Goal: Task Accomplishment & Management: Use online tool/utility

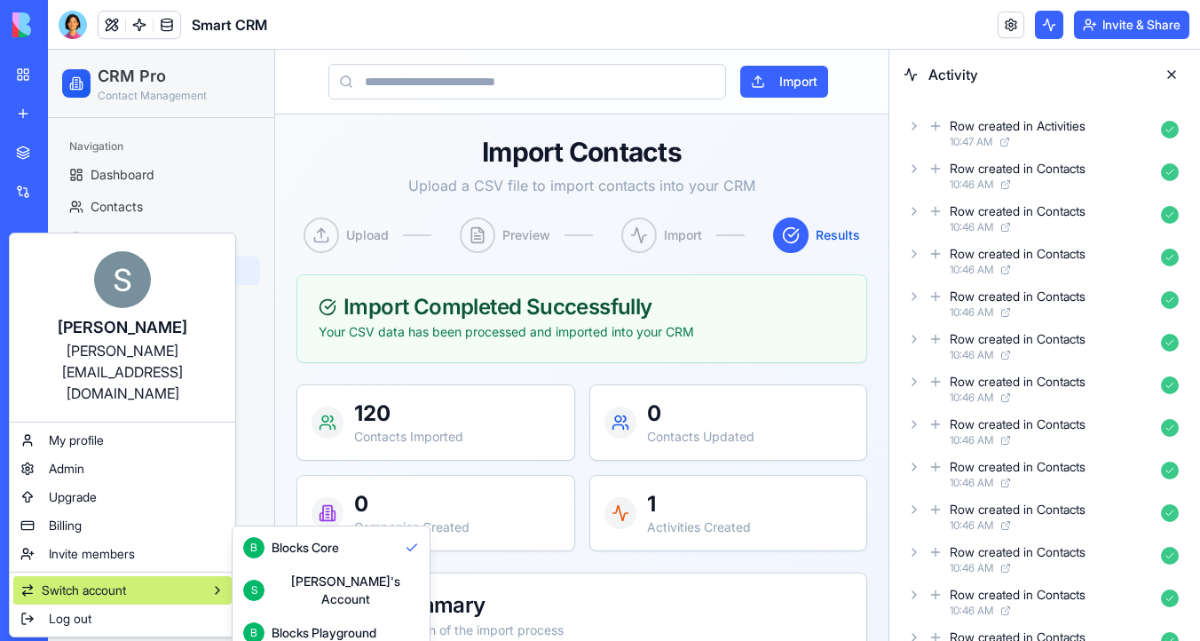
click at [300, 624] on div "Blocks Playground" at bounding box center [324, 633] width 105 height 18
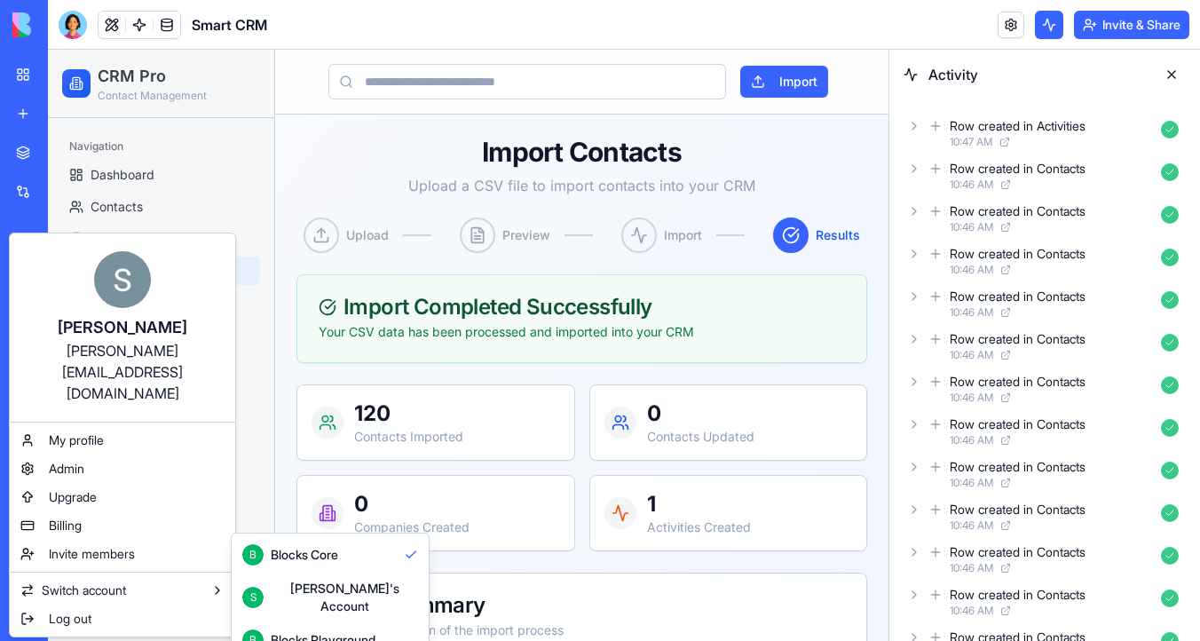
scroll to position [47, 0]
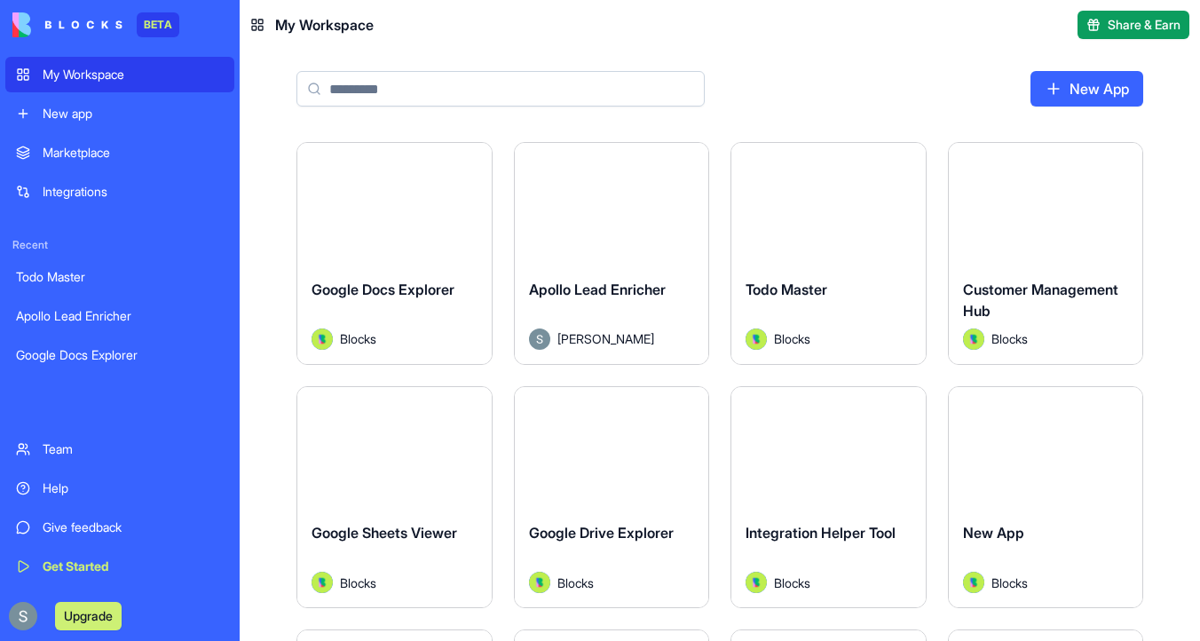
click at [1086, 102] on link "New App" at bounding box center [1086, 88] width 113 height 35
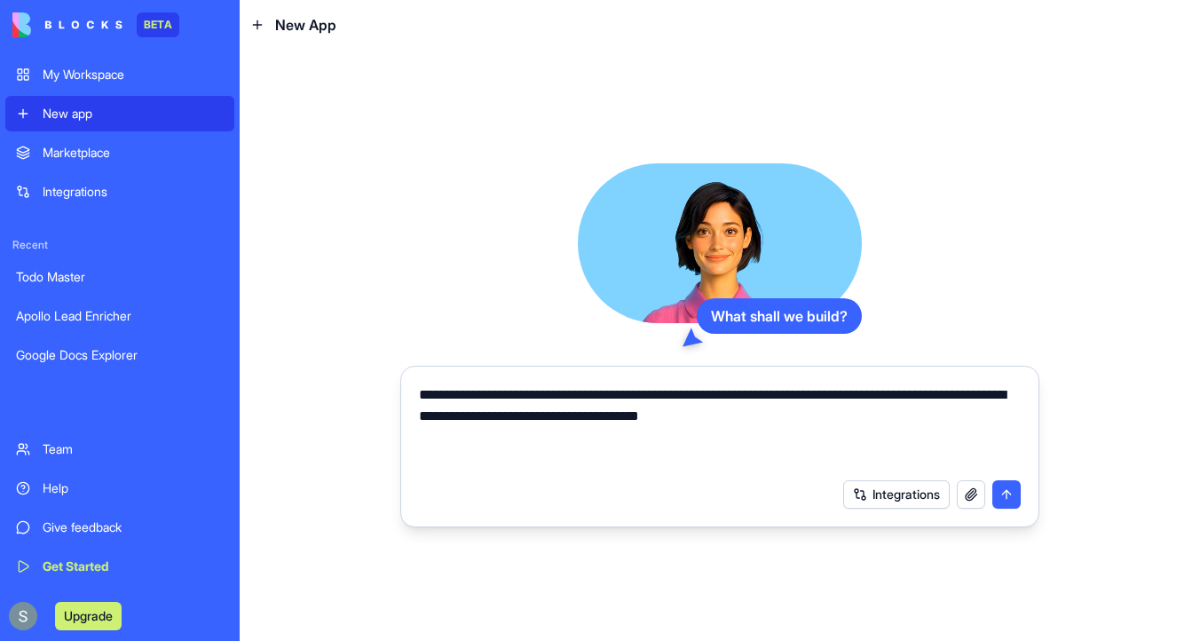
type textarea "**********"
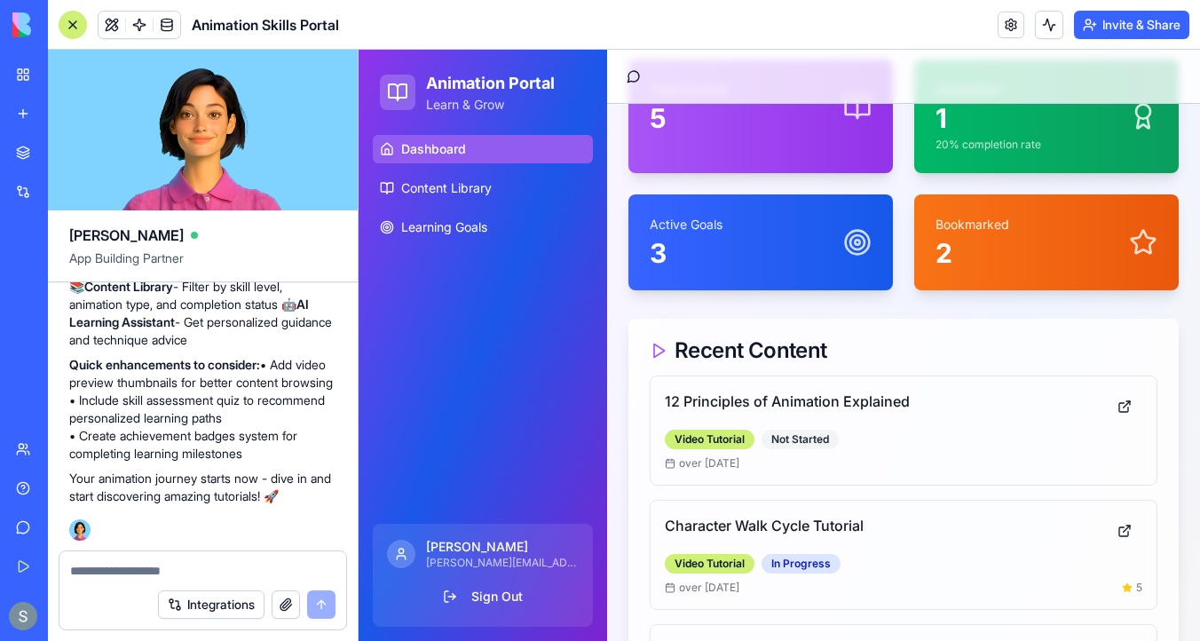
scroll to position [263, 0]
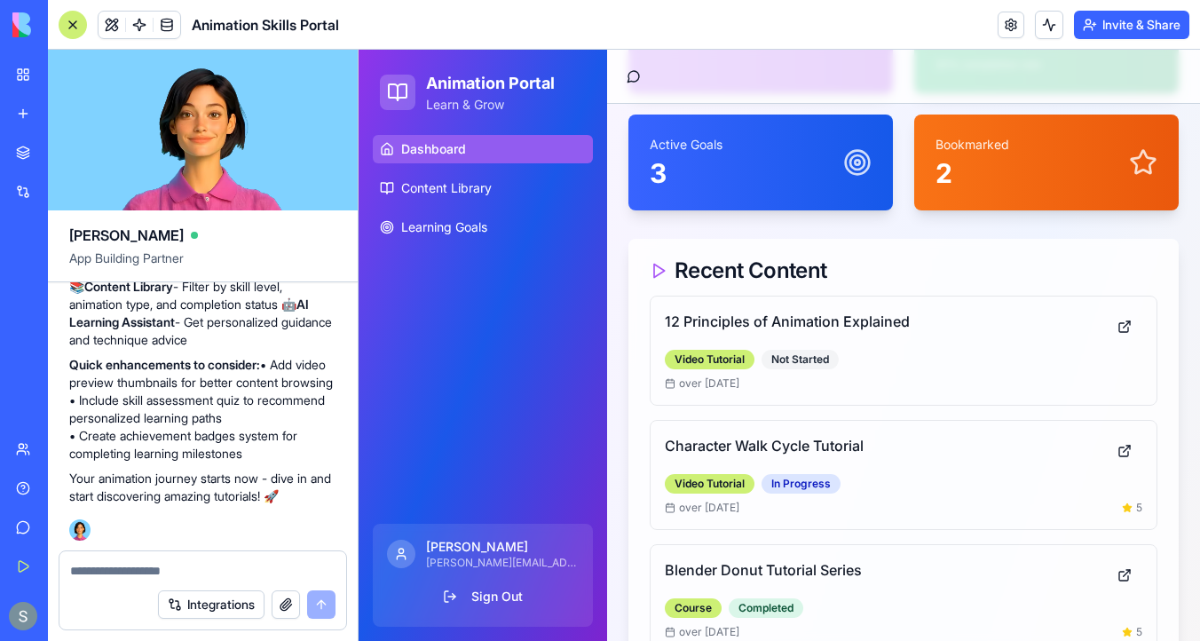
click at [660, 264] on polygon at bounding box center [659, 270] width 11 height 13
click at [1126, 311] on link at bounding box center [1123, 327] width 35 height 32
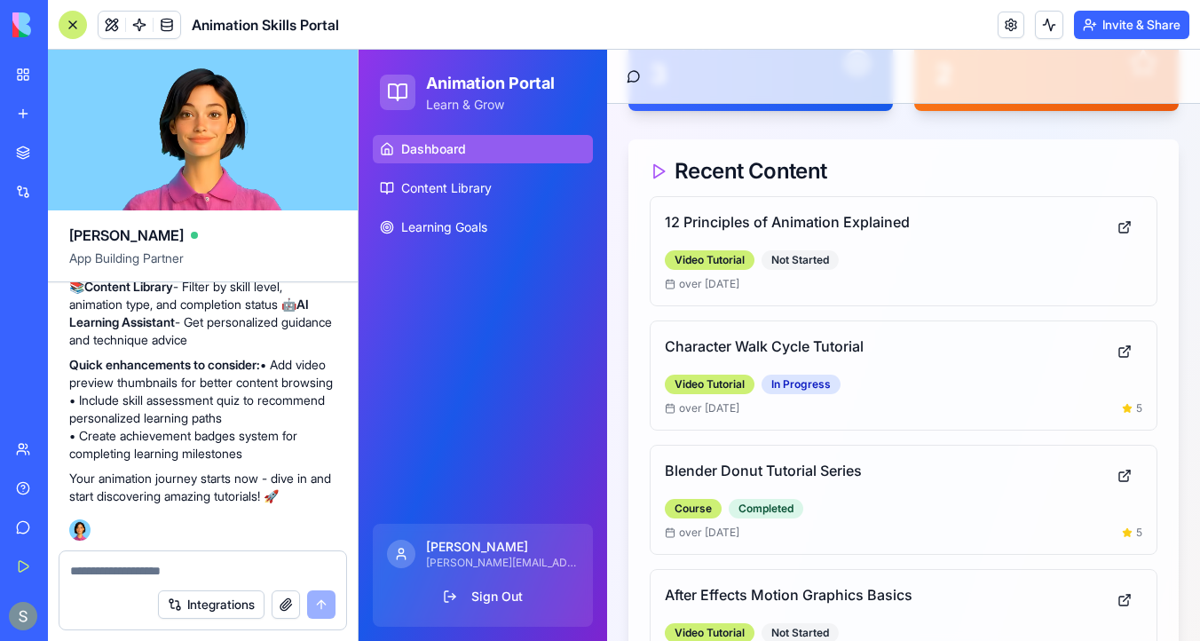
scroll to position [445, 0]
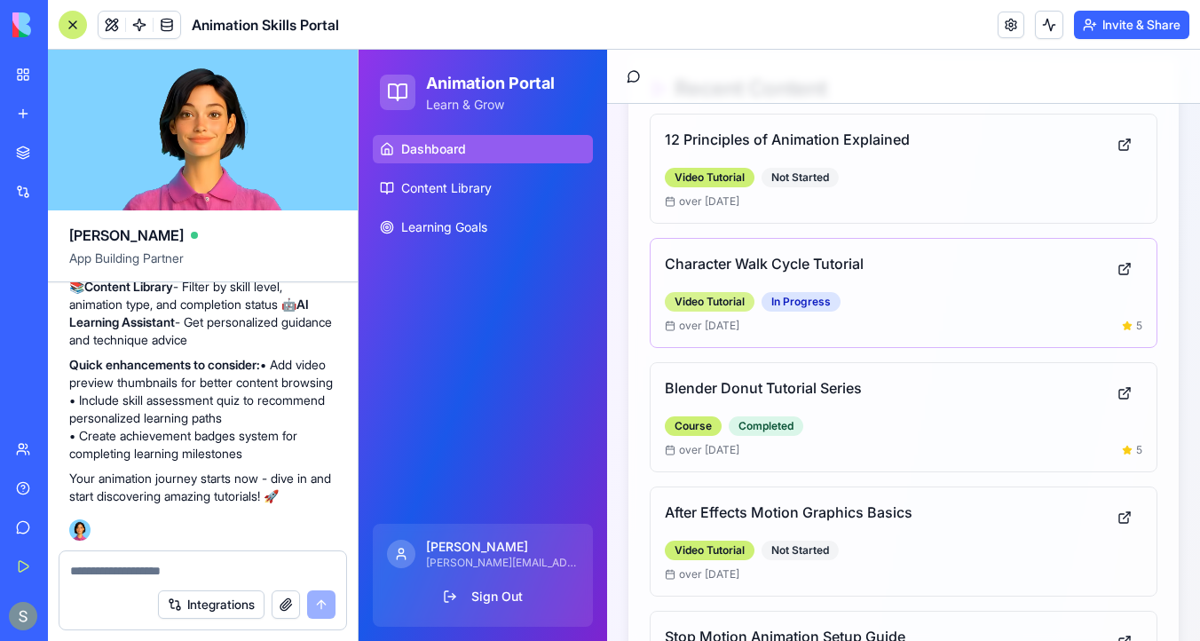
click at [721, 292] on div "Video Tutorial" at bounding box center [710, 302] width 90 height 20
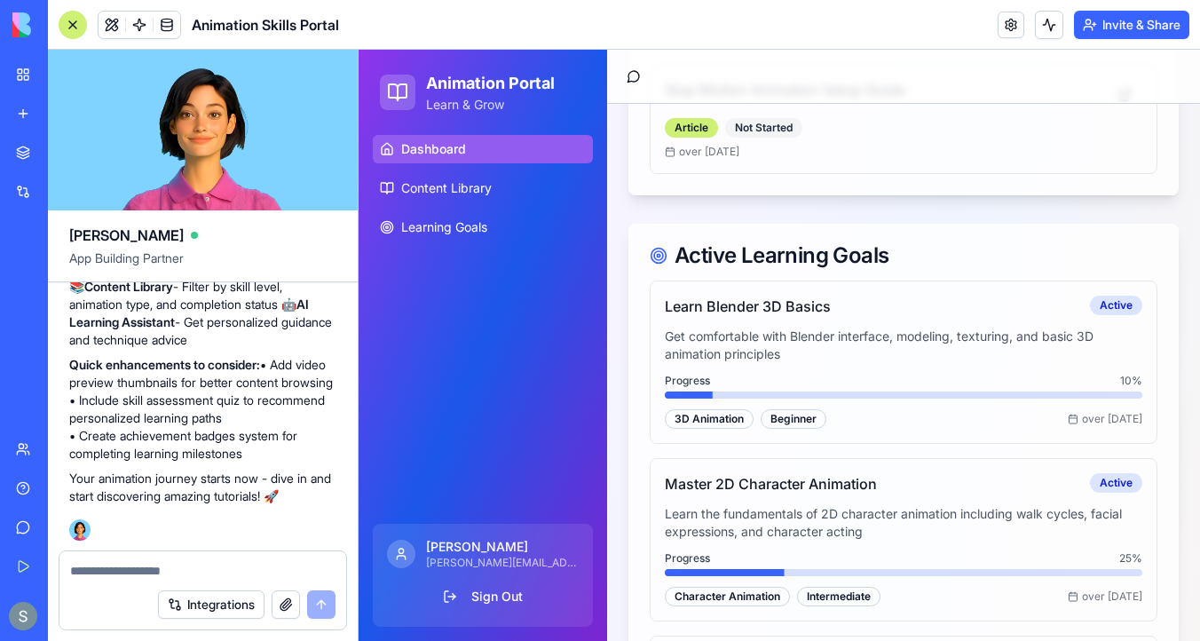
scroll to position [992, 0]
click at [703, 408] on div "3D Animation" at bounding box center [709, 418] width 89 height 20
click at [784, 408] on div "Beginner" at bounding box center [793, 418] width 66 height 20
click at [151, 569] on textarea at bounding box center [202, 571] width 265 height 18
type textarea "**********"
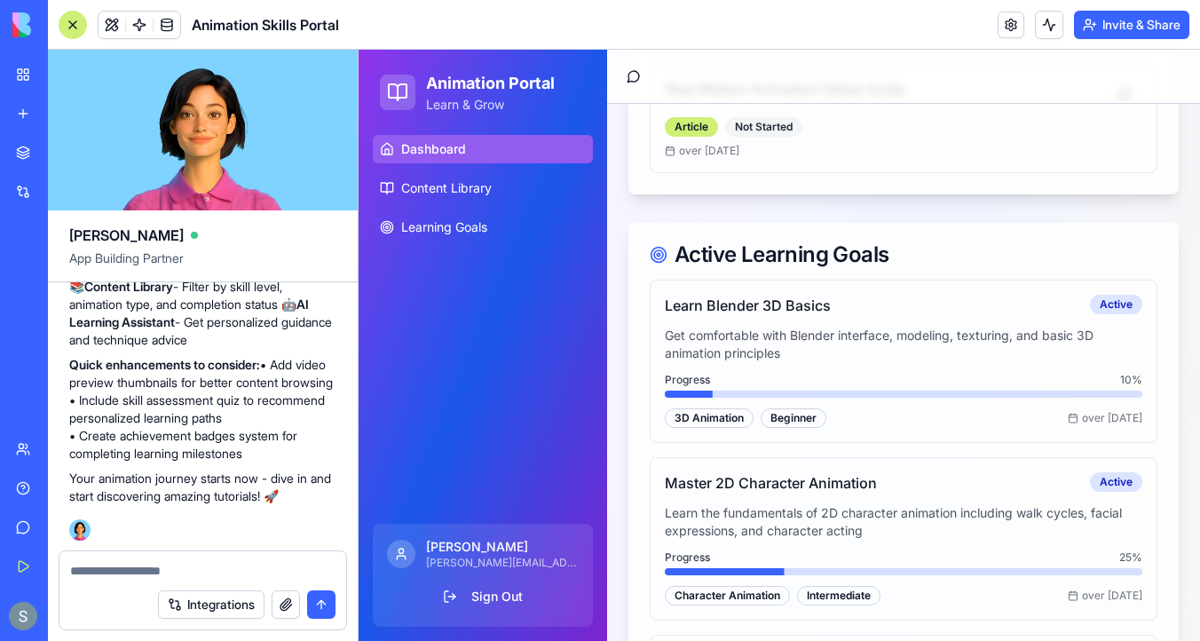
scroll to position [1488, 0]
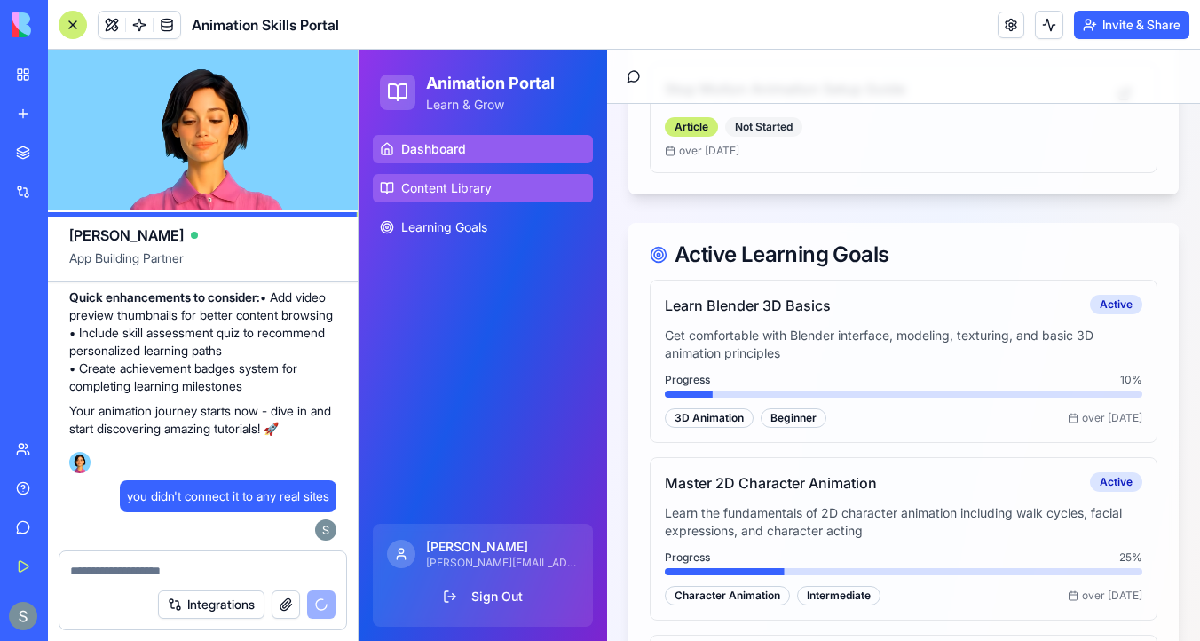
click at [495, 193] on link "Content Library" at bounding box center [483, 188] width 220 height 28
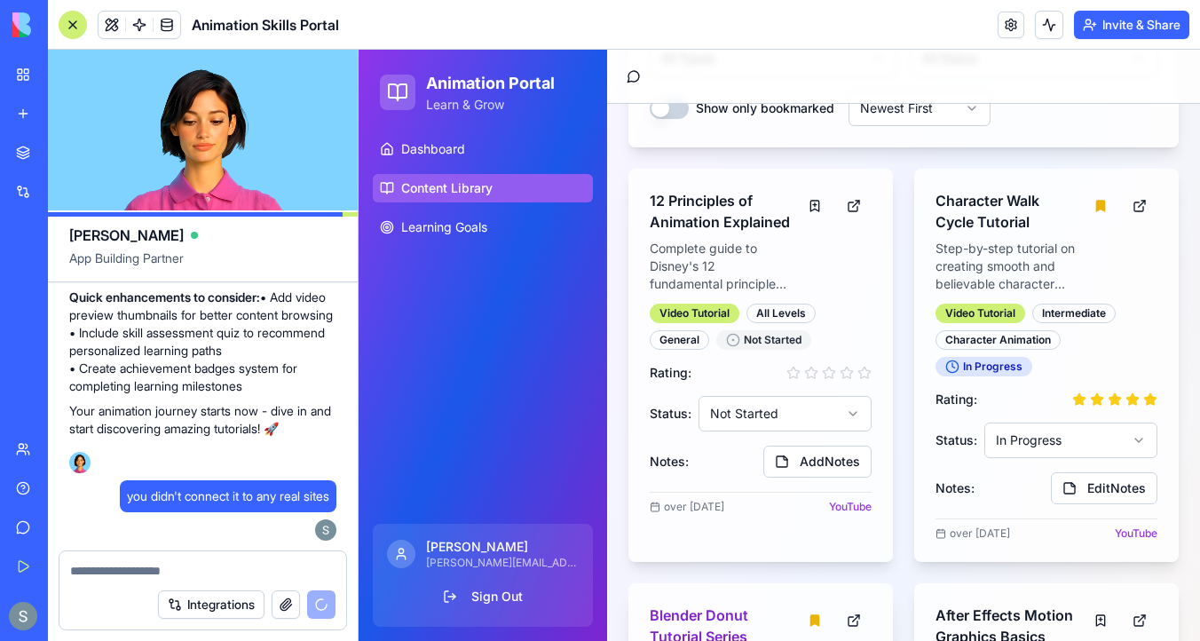
scroll to position [463, 0]
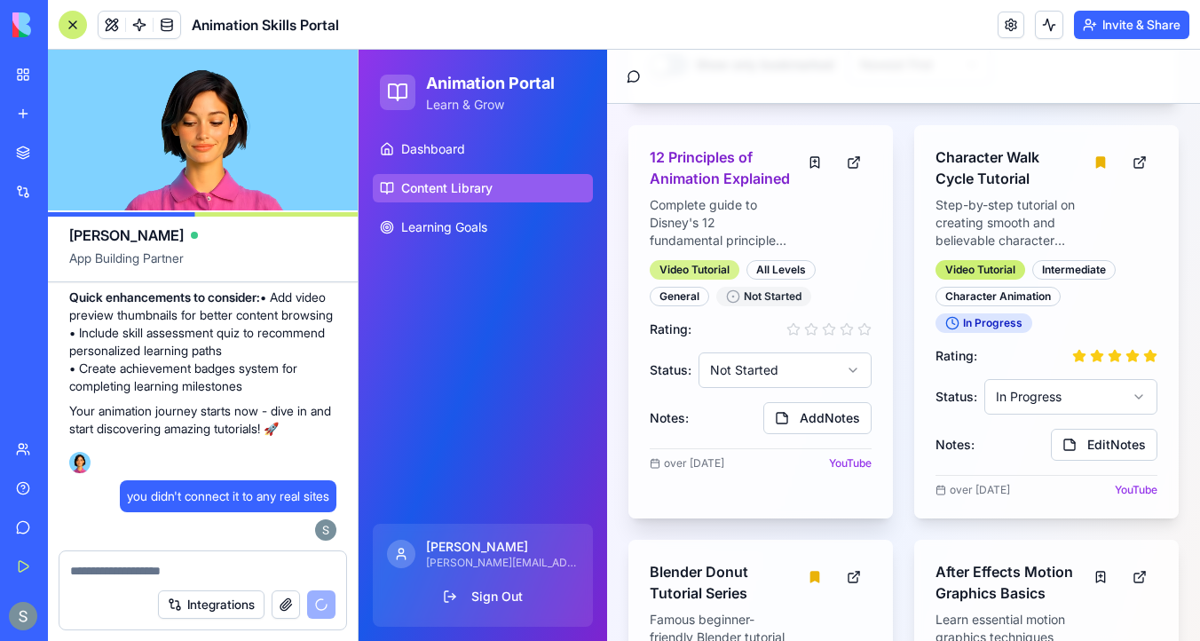
click at [702, 269] on div "Video Tutorial" at bounding box center [694, 270] width 90 height 20
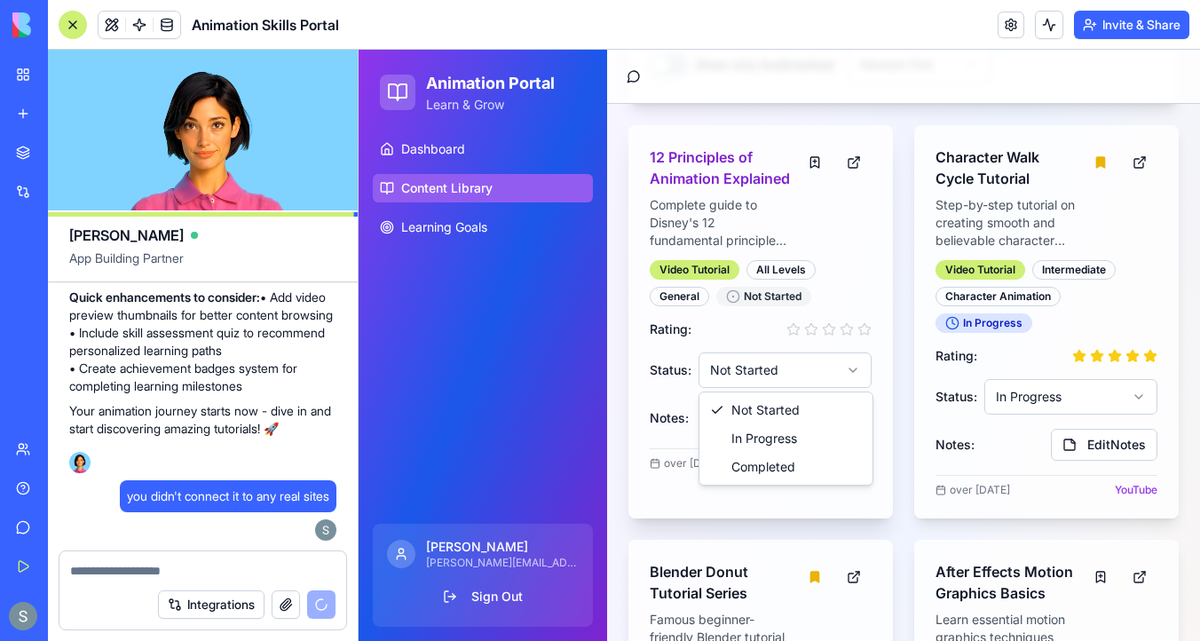
click at [768, 365] on html "Animation Portal Learn & Grow Dashboard Content Library Learning Goals Sharon […" at bounding box center [778, 470] width 841 height 1767
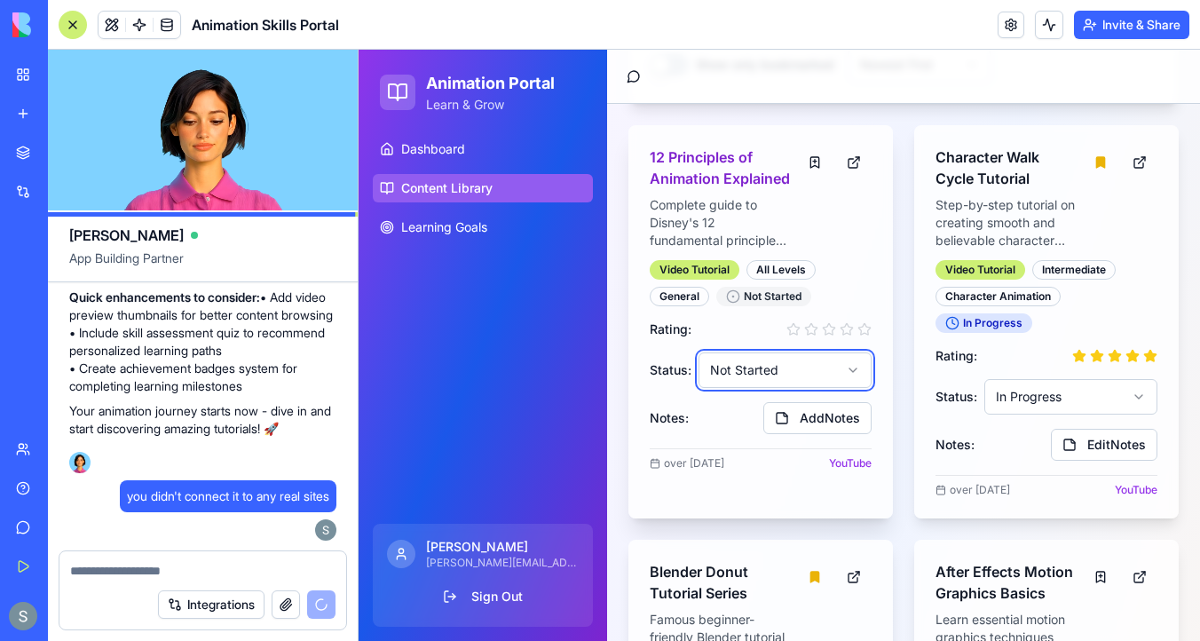
click at [768, 365] on html "Animation Portal Learn & Grow Dashboard Content Library Learning Goals Sharon […" at bounding box center [778, 470] width 841 height 1767
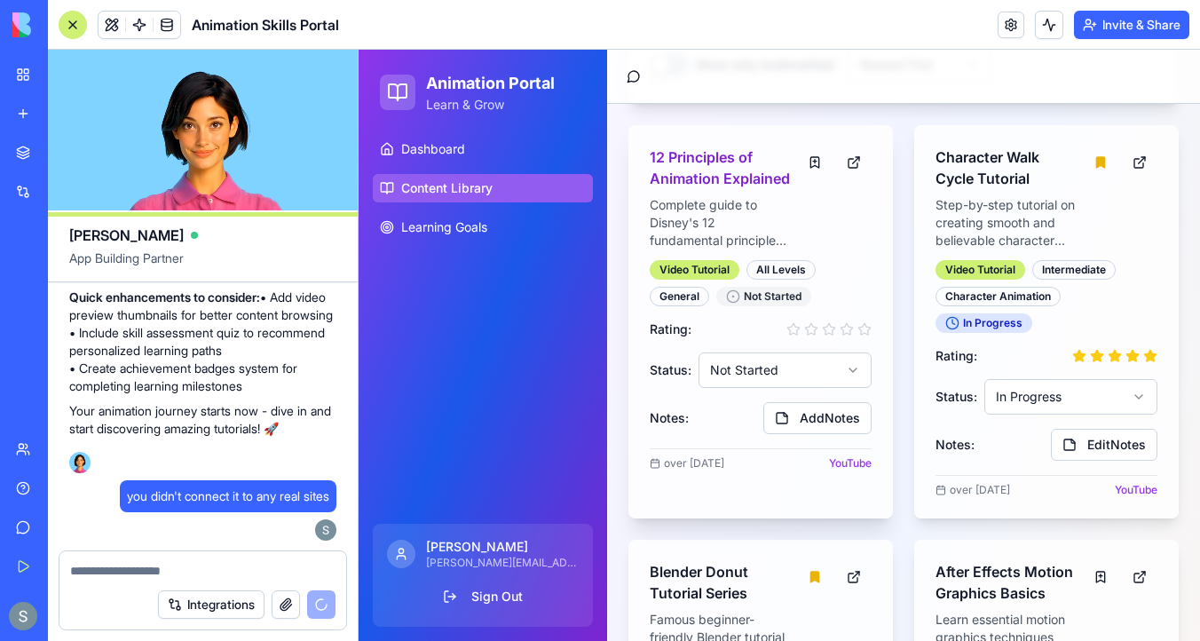
click at [855, 462] on span "YouTube" at bounding box center [850, 463] width 43 height 14
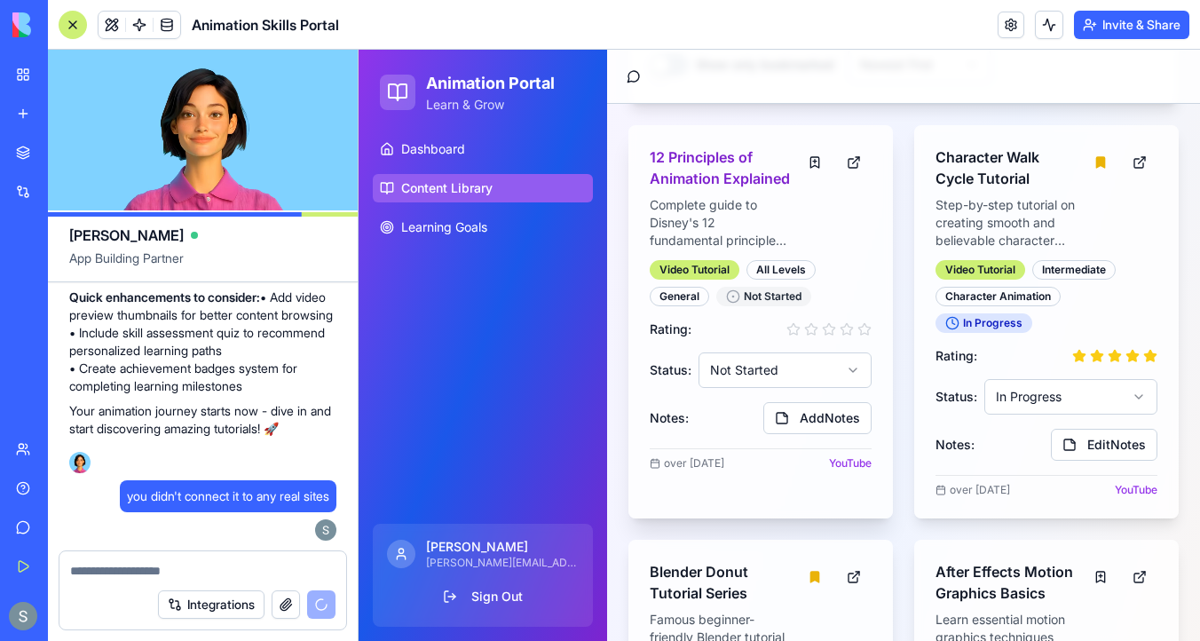
click at [683, 455] on div "over [DATE] YouTube" at bounding box center [760, 459] width 222 height 22
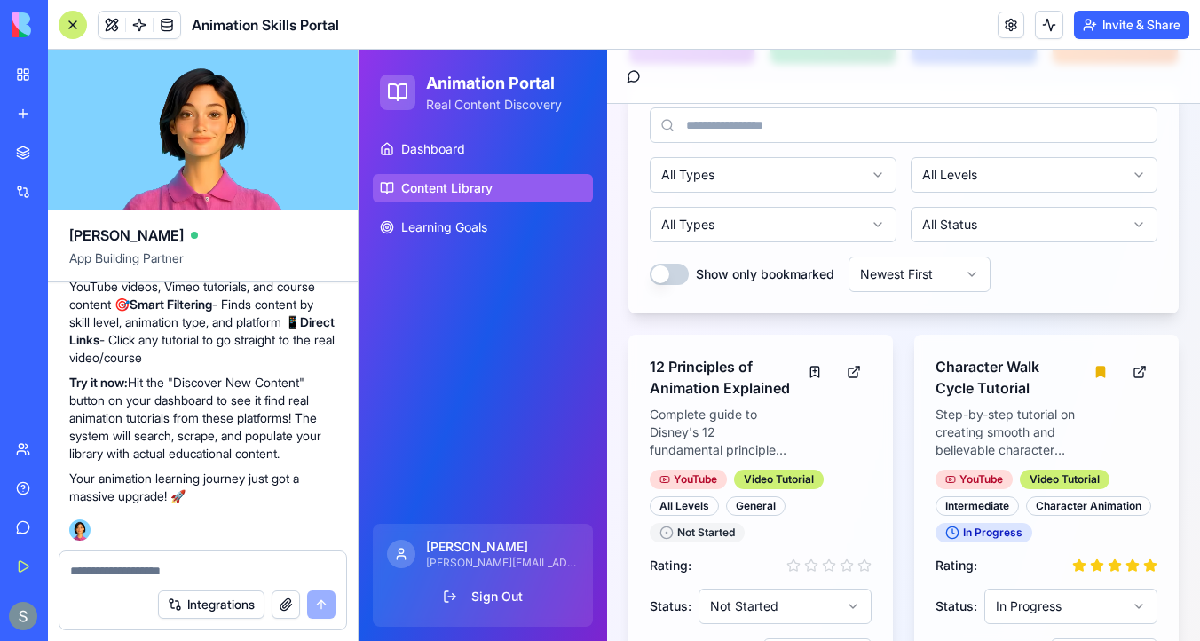
scroll to position [122, 0]
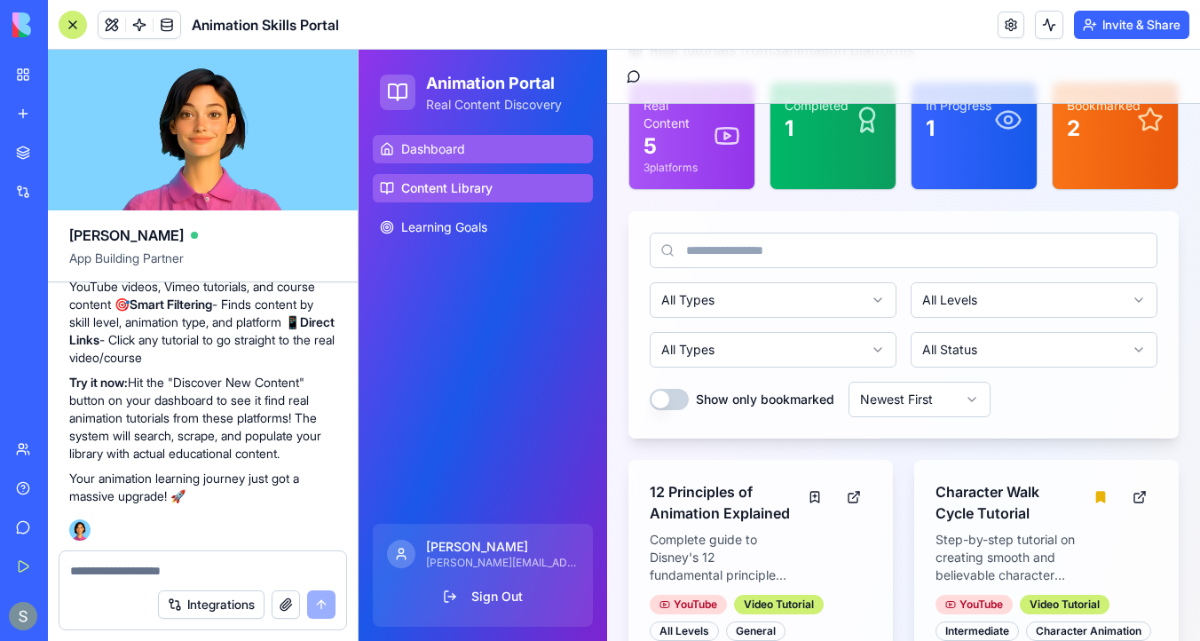
click at [472, 161] on link "Dashboard" at bounding box center [483, 149] width 220 height 28
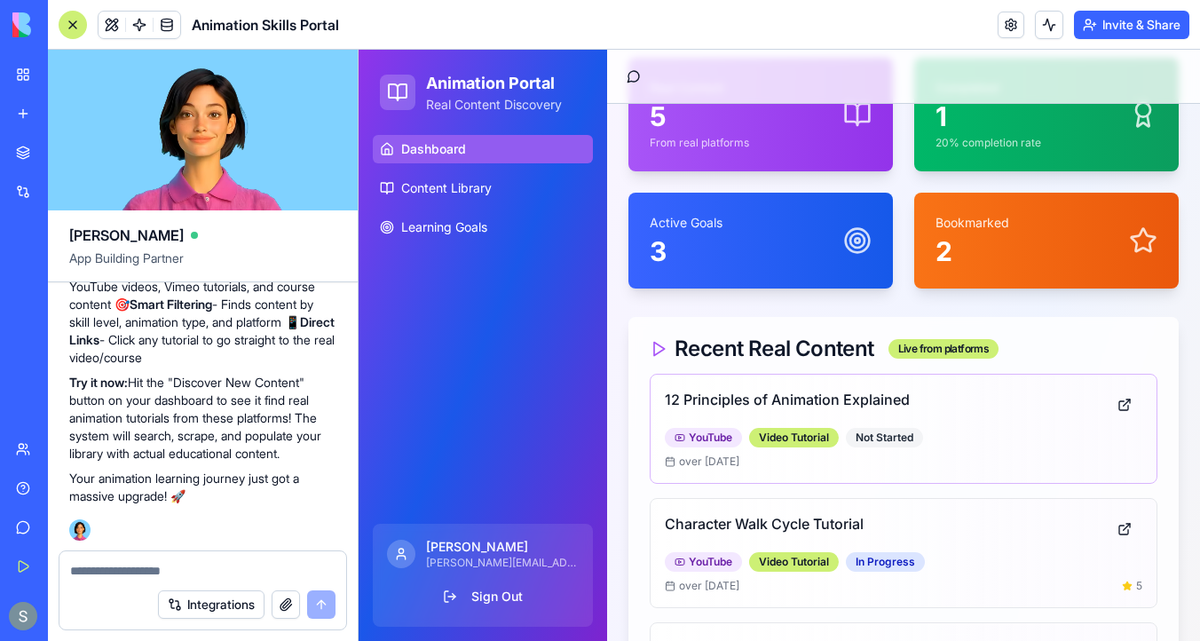
scroll to position [248, 0]
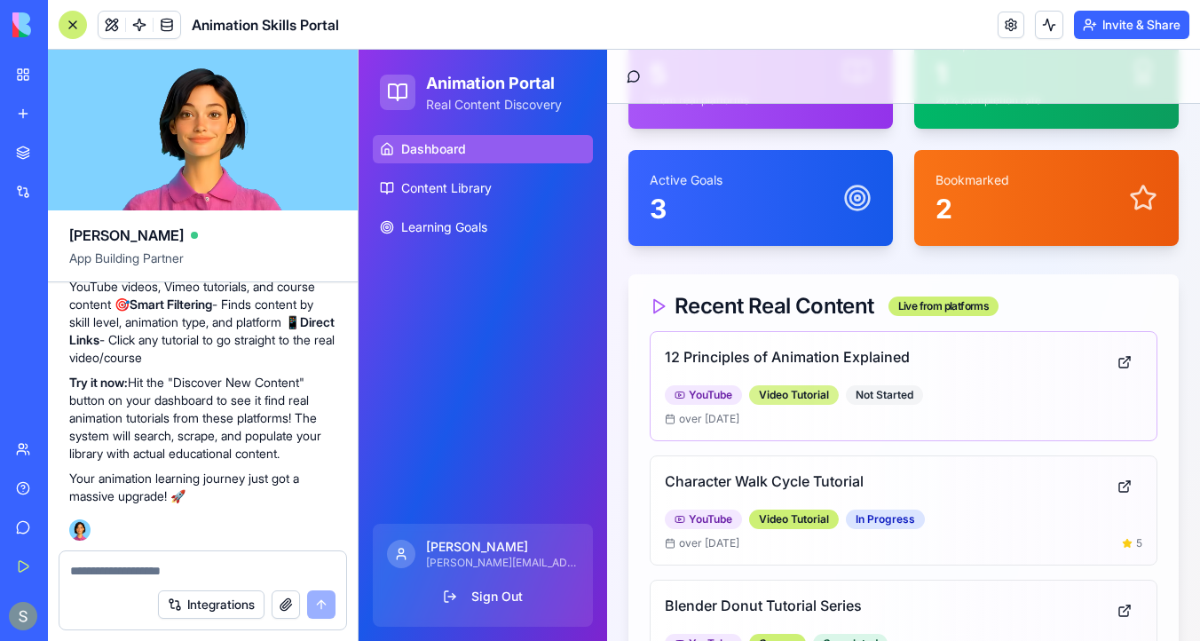
click at [810, 385] on div "Video Tutorial" at bounding box center [794, 395] width 90 height 20
click at [689, 385] on div "YouTube" at bounding box center [703, 395] width 77 height 20
click at [1120, 346] on link at bounding box center [1123, 362] width 35 height 32
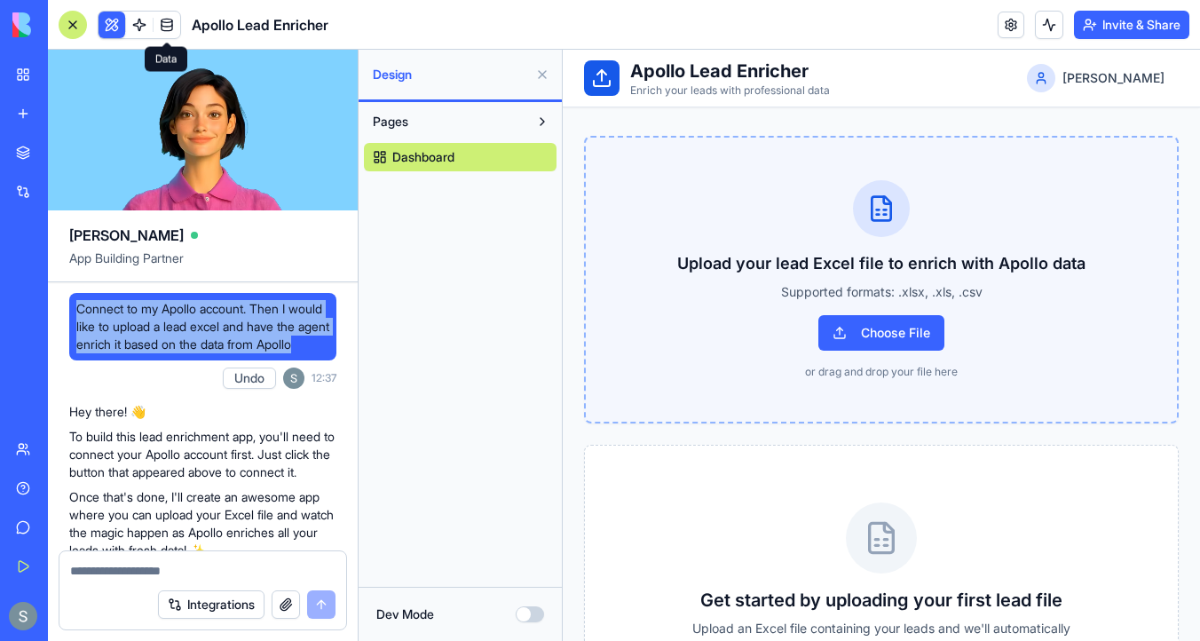
scroll to position [2333, 0]
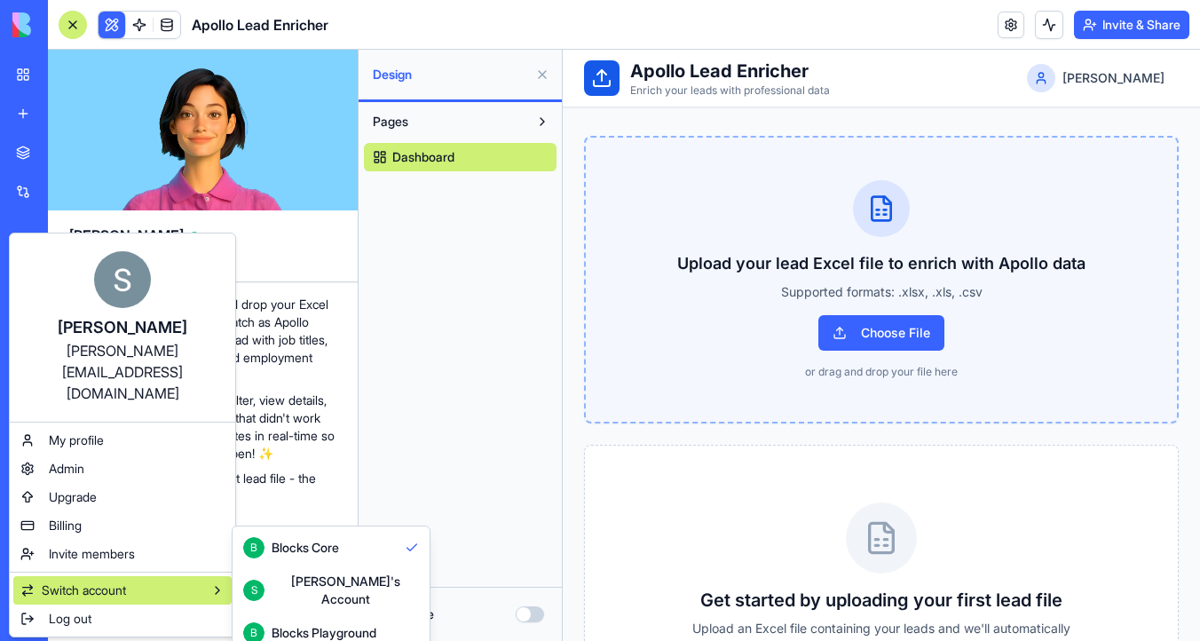
click at [390, 21] on html "BETA My Workspace New app Marketplace Integrations Recent New App New App New A…" at bounding box center [600, 320] width 1200 height 641
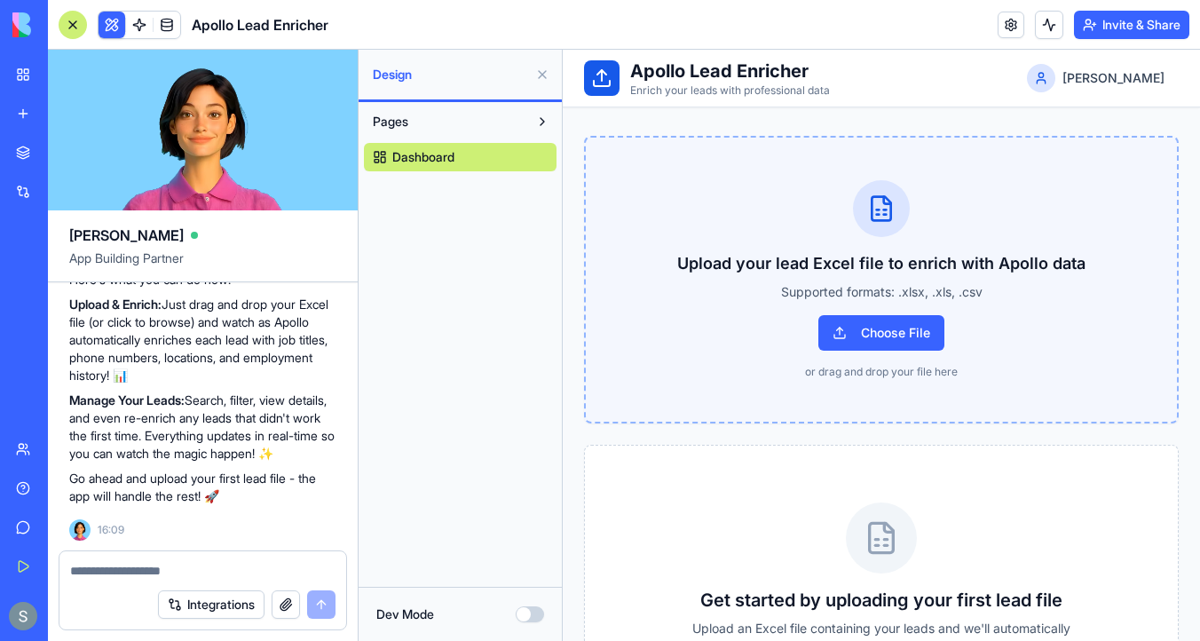
click at [66, 79] on div "My Workspace" at bounding box center [54, 75] width 23 height 18
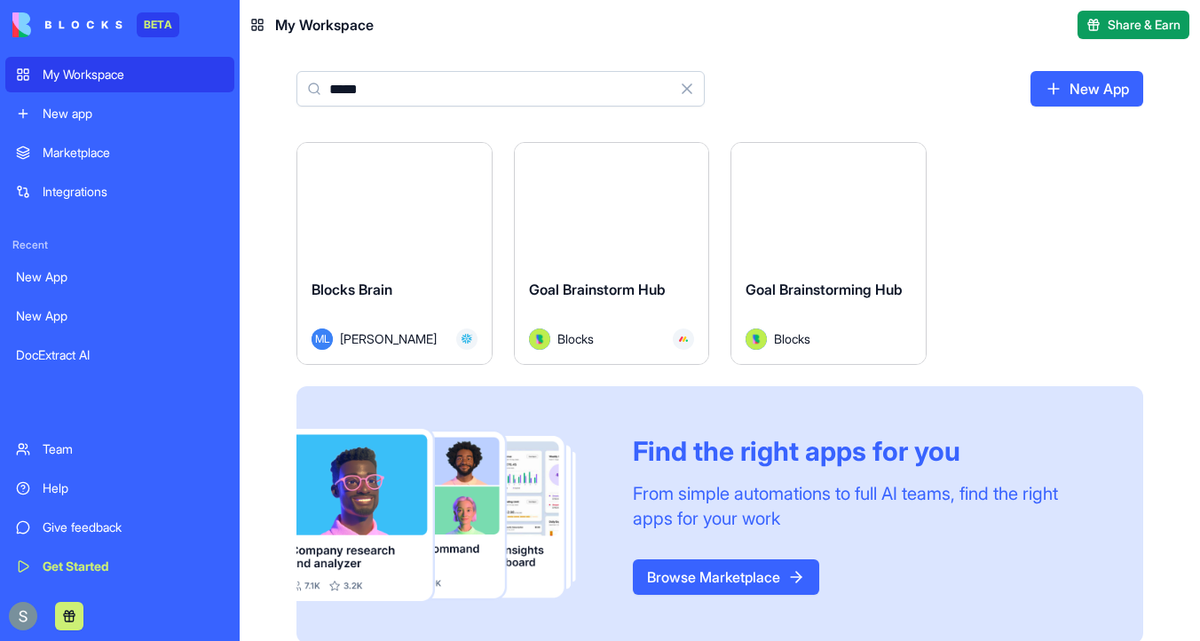
type input "*****"
click at [390, 206] on button "Launch" at bounding box center [393, 202] width 133 height 35
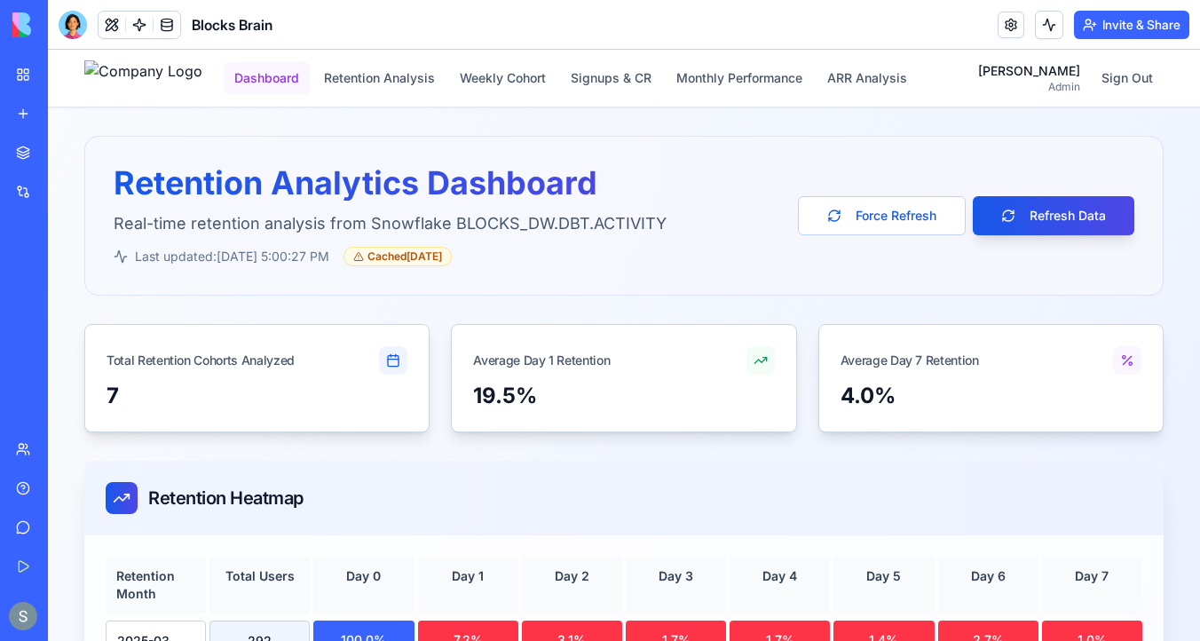
click at [310, 77] on button "Dashboard" at bounding box center [267, 78] width 86 height 32
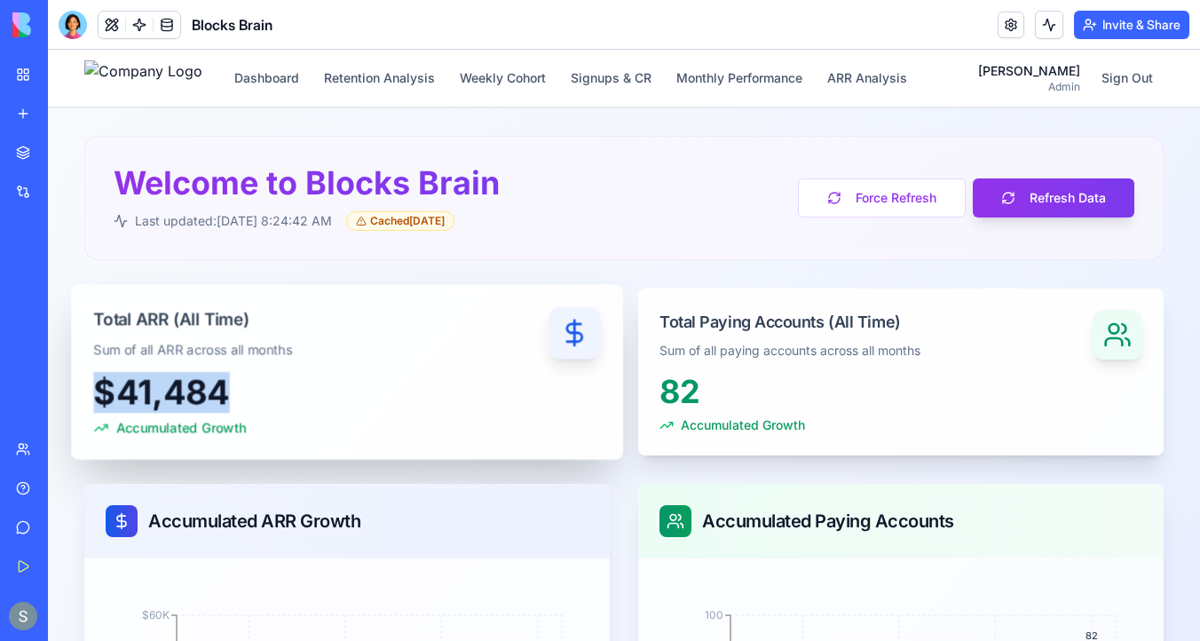
drag, startPoint x: 225, startPoint y: 393, endPoint x: 75, endPoint y: 398, distance: 150.0
click at [75, 398] on div "$41,484 Accumulated Growth" at bounding box center [347, 417] width 552 height 86
